Goal: Information Seeking & Learning: Learn about a topic

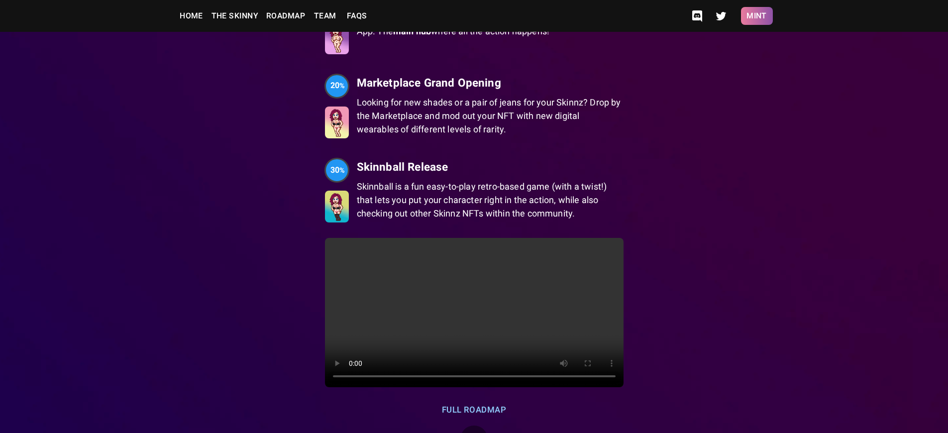
click at [756, 16] on button "Mint" at bounding box center [757, 16] width 32 height 18
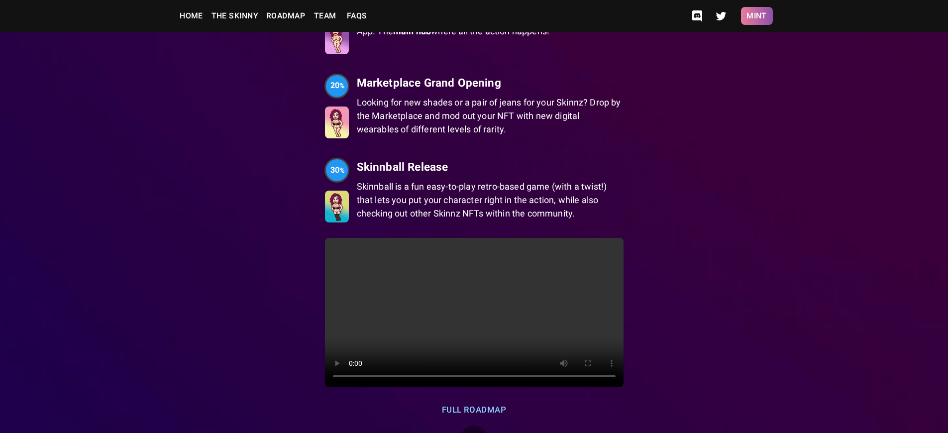
click at [756, 16] on button "Mint" at bounding box center [757, 16] width 32 height 18
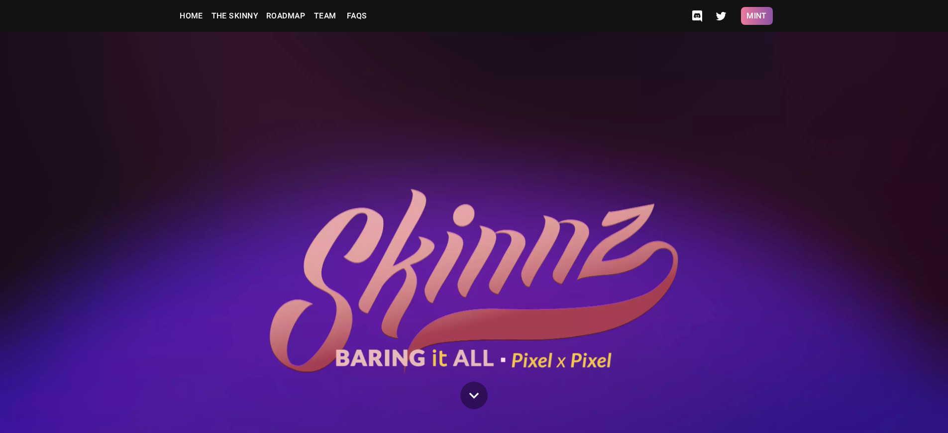
click at [756, 16] on button "Mint" at bounding box center [757, 16] width 32 height 18
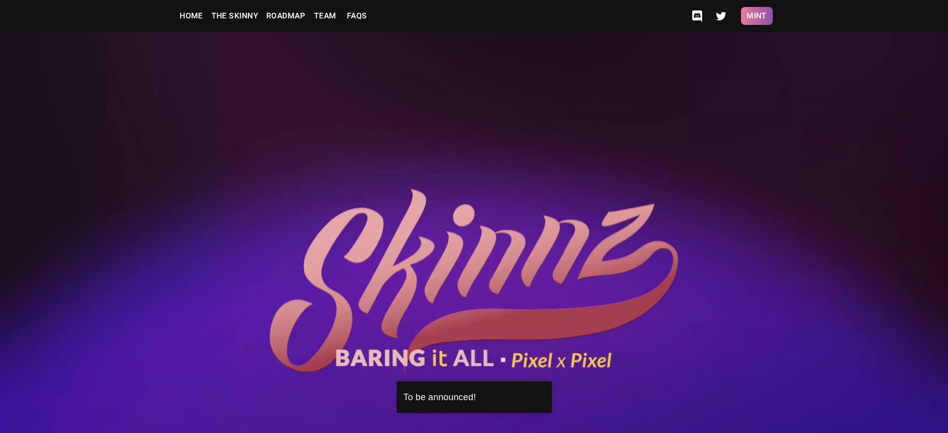
click at [756, 16] on button "Mint" at bounding box center [757, 16] width 32 height 18
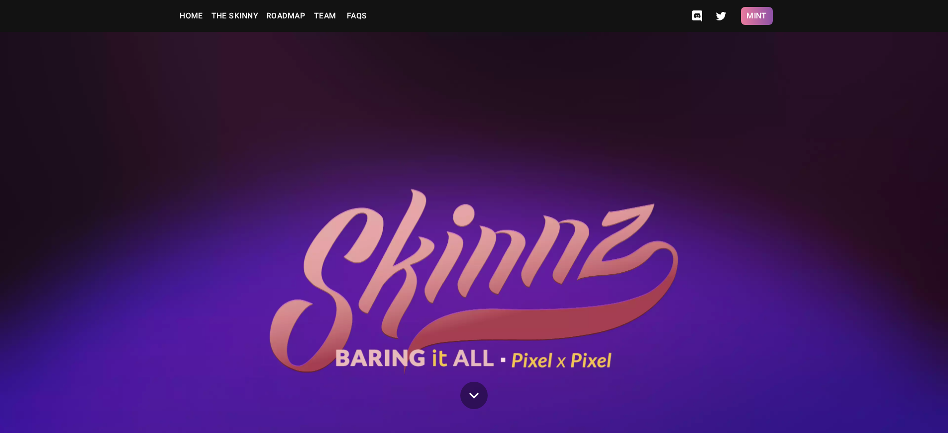
click at [756, 16] on button "Mint" at bounding box center [757, 16] width 32 height 18
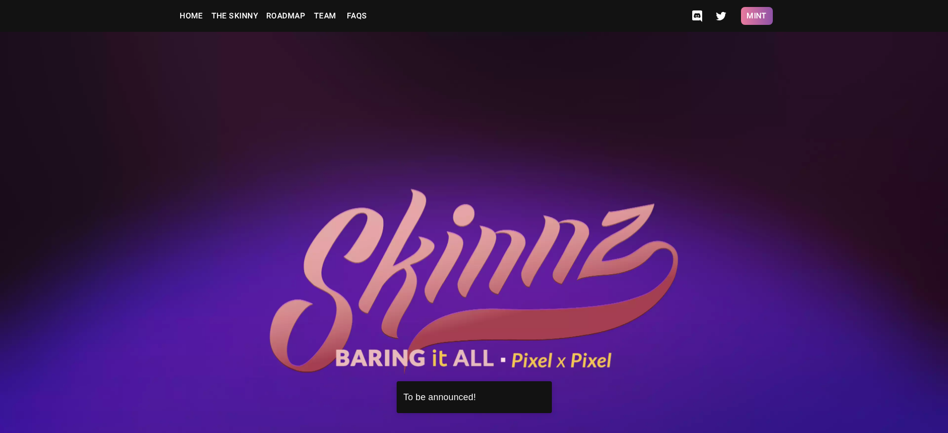
click at [756, 16] on button "Mint" at bounding box center [757, 16] width 32 height 18
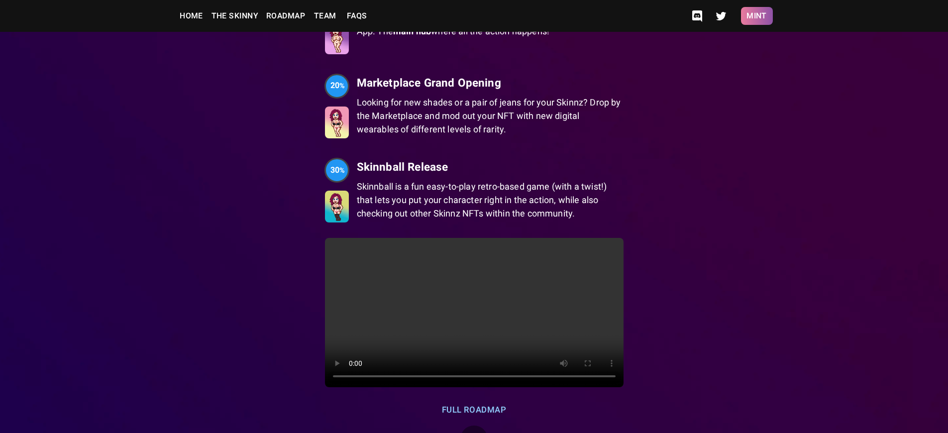
click at [756, 16] on button "Mint" at bounding box center [757, 16] width 32 height 18
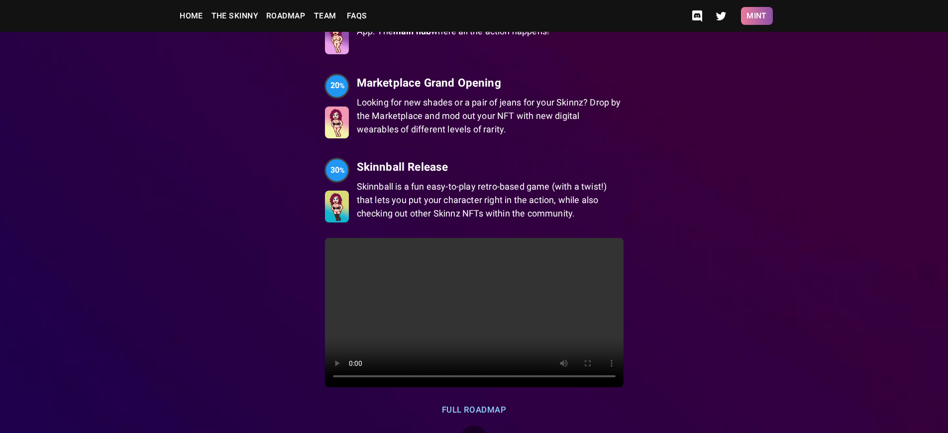
click at [756, 16] on button "Mint" at bounding box center [757, 16] width 32 height 18
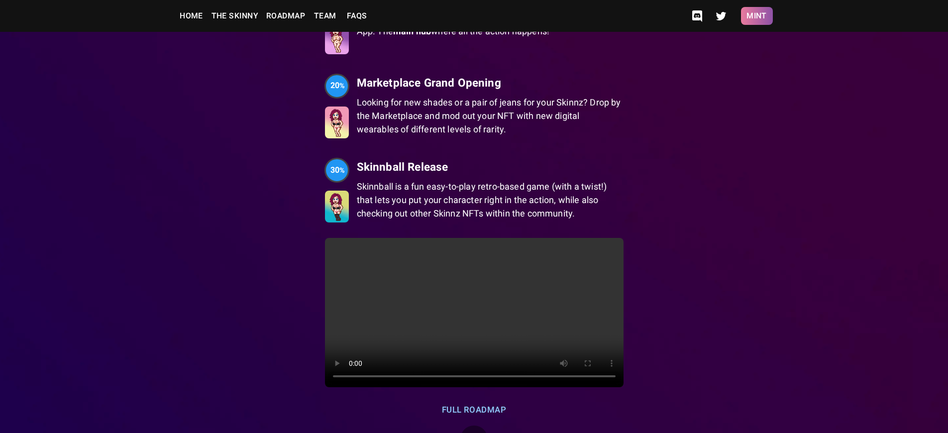
click at [756, 16] on button "Mint" at bounding box center [757, 16] width 32 height 18
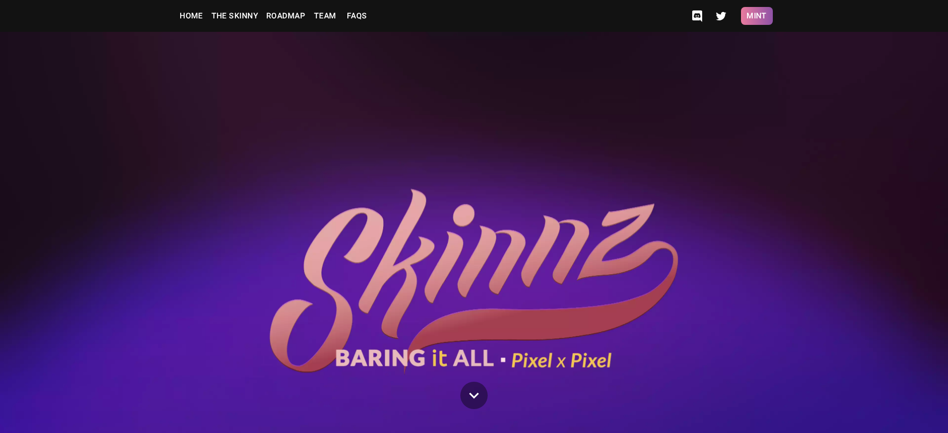
click at [756, 16] on button "Mint" at bounding box center [757, 16] width 32 height 18
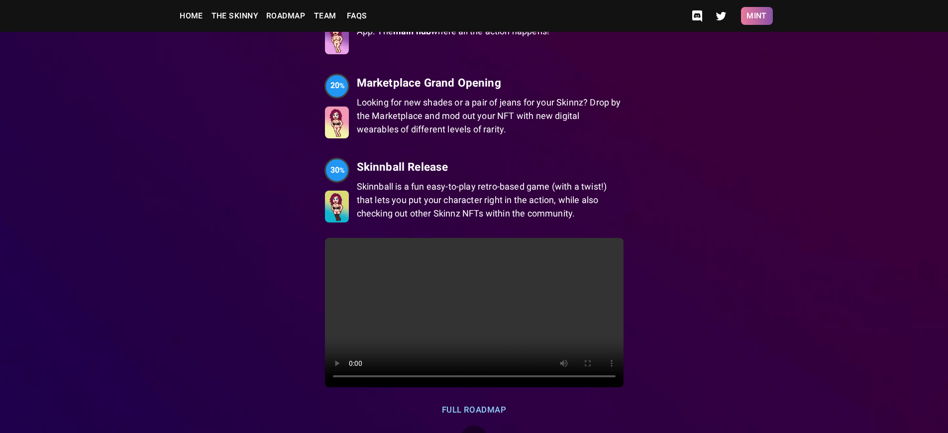
click at [756, 16] on button "Mint" at bounding box center [757, 16] width 32 height 18
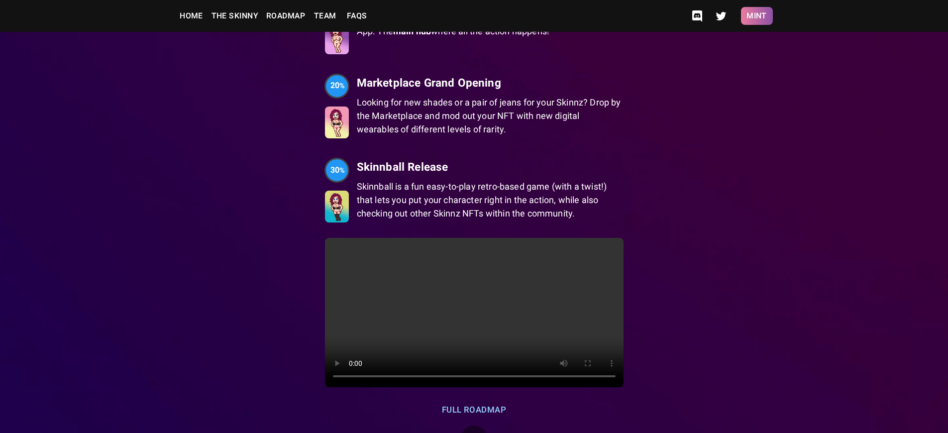
click at [756, 16] on button "Mint" at bounding box center [757, 16] width 32 height 18
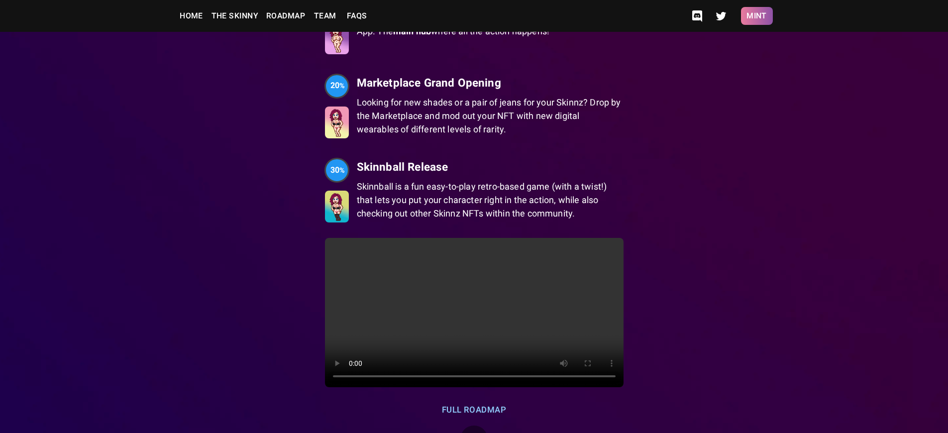
click at [756, 16] on button "Mint" at bounding box center [757, 16] width 32 height 18
